Goal: Transaction & Acquisition: Purchase product/service

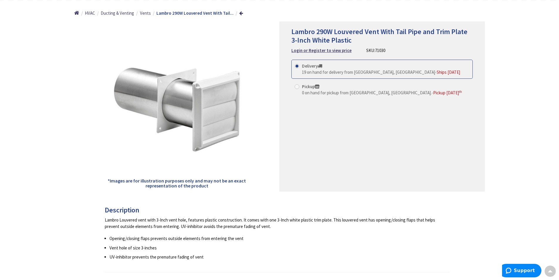
scroll to position [29, 0]
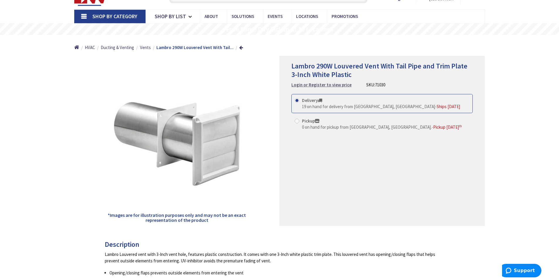
click at [317, 83] on strong "Login or Register to view price" at bounding box center [322, 85] width 60 height 6
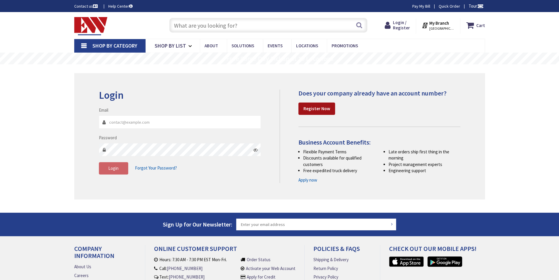
click at [306, 106] on strong "Register Now" at bounding box center [317, 109] width 27 height 6
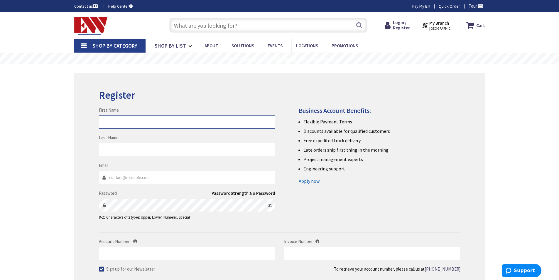
click at [158, 120] on input "First Name" at bounding box center [187, 121] width 176 height 13
type input "[PERSON_NAME]"
type input "Ameerzada"
type input "[EMAIL_ADDRESS][DOMAIN_NAME]"
click at [48, 147] on div "Skip to Content Toggle Nav Search Cart My Cart Close" at bounding box center [279, 249] width 559 height 475
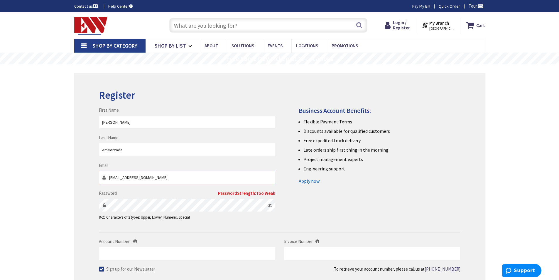
click at [141, 175] on input "[EMAIL_ADDRESS][DOMAIN_NAME]" at bounding box center [187, 177] width 176 height 13
click at [77, 158] on div "Register First Name [PERSON_NAME] Last Name Ameerzada Email [EMAIL_ADDRESS][DOM…" at bounding box center [279, 197] width 411 height 248
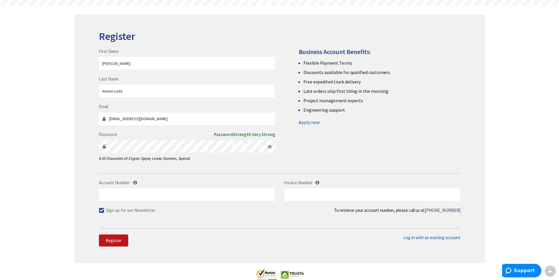
click at [4, 131] on div "Skip to Content Toggle Nav Search Cart My Cart Close" at bounding box center [279, 190] width 559 height 475
click at [35, 127] on div "Skip to Content Toggle Nav Search Cart My Cart Close" at bounding box center [279, 190] width 559 height 475
click at [137, 194] on input "Account Number" at bounding box center [187, 194] width 176 height 13
click at [316, 192] on input "text" at bounding box center [372, 194] width 176 height 13
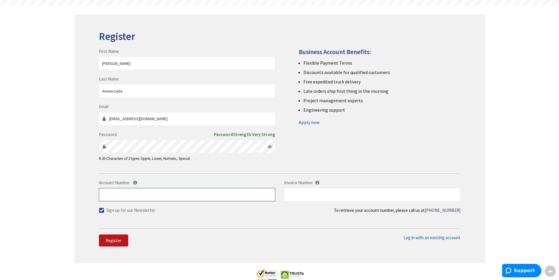
click at [122, 200] on input "Account Number" at bounding box center [187, 194] width 176 height 13
click at [308, 123] on link "Apply now" at bounding box center [309, 121] width 21 height 9
click at [105, 248] on div "Register First Name [PERSON_NAME] Last Name Ameerzada Email [EMAIL_ADDRESS][DOM…" at bounding box center [279, 138] width 411 height 248
click at [109, 241] on span "Register" at bounding box center [114, 240] width 16 height 6
